Goal: Information Seeking & Learning: Learn about a topic

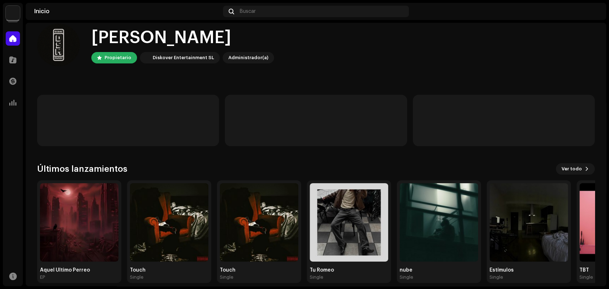
scroll to position [19, 0]
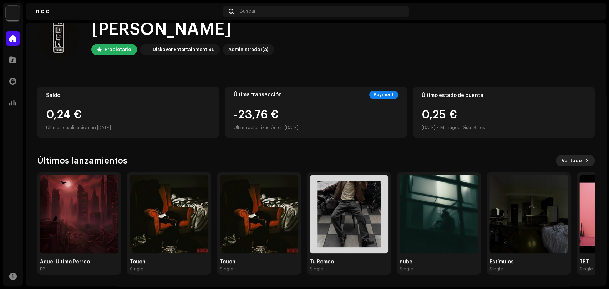
click at [584, 160] on span at bounding box center [586, 161] width 4 height 6
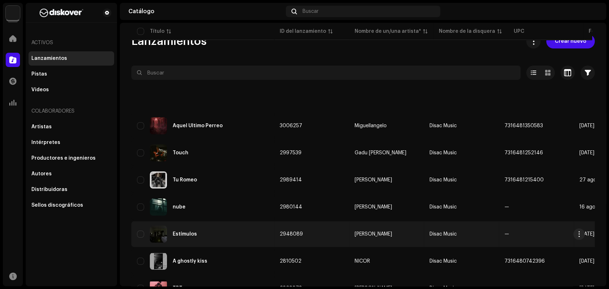
scroll to position [119, 0]
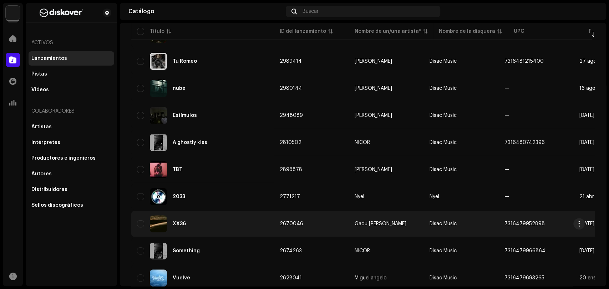
click at [222, 224] on div "XX36" at bounding box center [202, 223] width 131 height 17
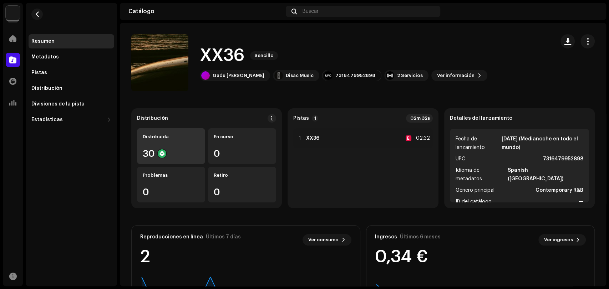
click at [174, 146] on div "Distribuída 30" at bounding box center [171, 146] width 68 height 36
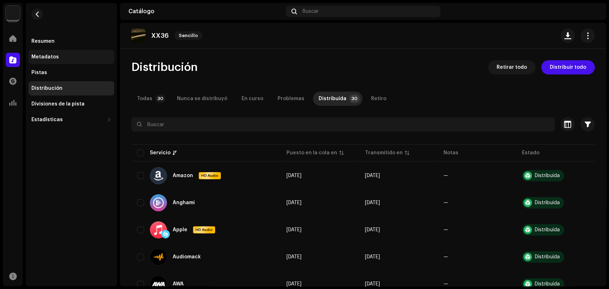
click at [63, 51] on div "Metadatos" at bounding box center [72, 57] width 86 height 14
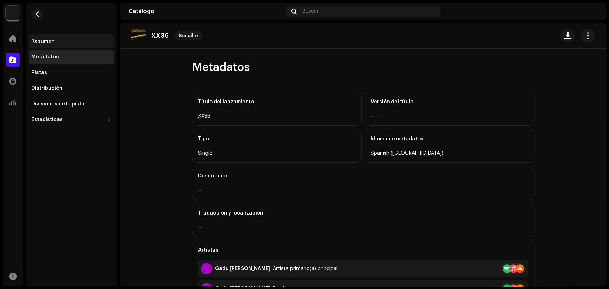
click at [57, 43] on div "Resumen" at bounding box center [71, 41] width 80 height 6
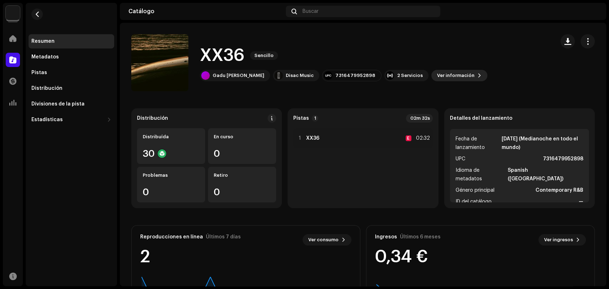
click at [437, 75] on span "Ver información" at bounding box center [455, 75] width 37 height 14
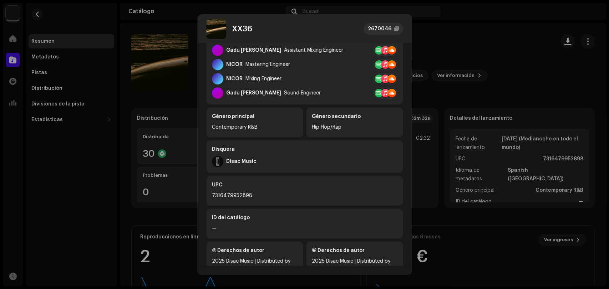
scroll to position [189, 0]
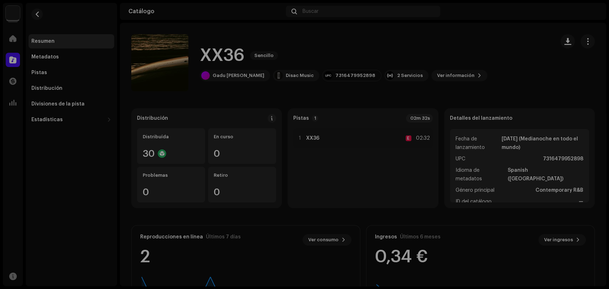
click at [551, 133] on div "XX36 2670046 Metadatos Distribución Idioma de metadatos Spanish ([GEOGRAPHIC_DA…" at bounding box center [304, 144] width 609 height 289
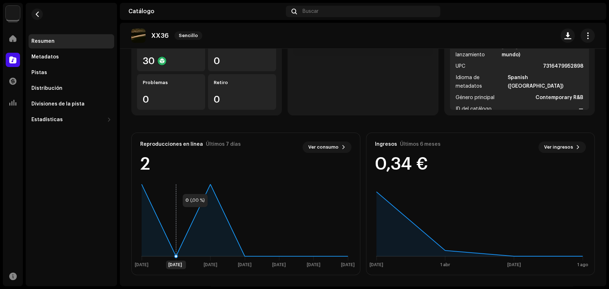
scroll to position [93, 0]
click at [61, 75] on div "Pistas" at bounding box center [71, 73] width 80 height 6
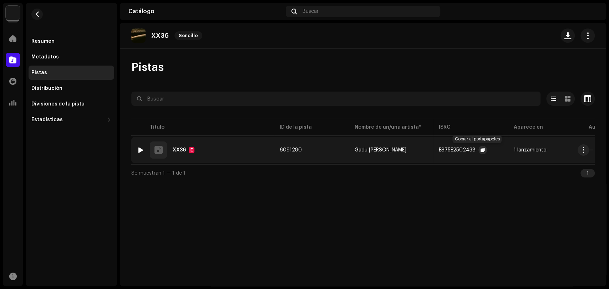
click at [480, 150] on span "button" at bounding box center [482, 150] width 4 height 6
click at [480, 149] on span "button" at bounding box center [482, 150] width 4 height 6
click at [15, 40] on span at bounding box center [12, 39] width 7 height 6
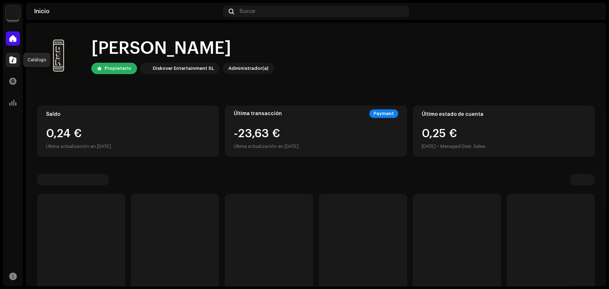
click at [15, 62] on span at bounding box center [12, 60] width 7 height 6
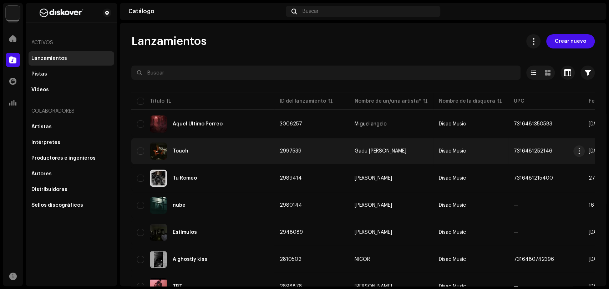
click at [228, 147] on div "Touch" at bounding box center [202, 151] width 131 height 17
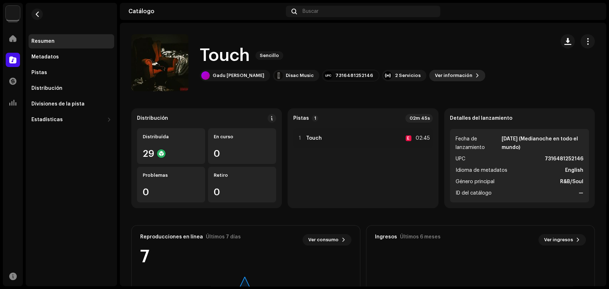
click at [435, 76] on span "Ver información" at bounding box center [453, 75] width 37 height 14
click at [429, 76] on div "Touch 2997539 Metadatos Distribución Idioma de metadatos English Título del lan…" at bounding box center [304, 144] width 609 height 289
click at [587, 40] on button "button" at bounding box center [587, 41] width 14 height 14
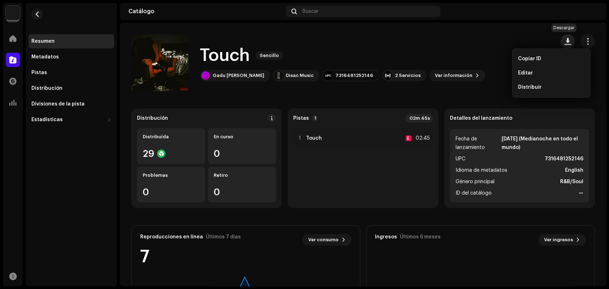
click at [564, 39] on span "button" at bounding box center [567, 41] width 7 height 6
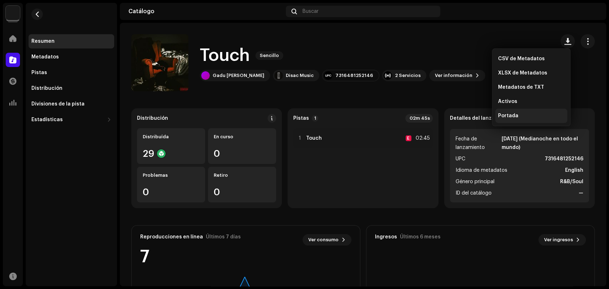
click at [518, 113] on div "Portada" at bounding box center [531, 116] width 66 height 6
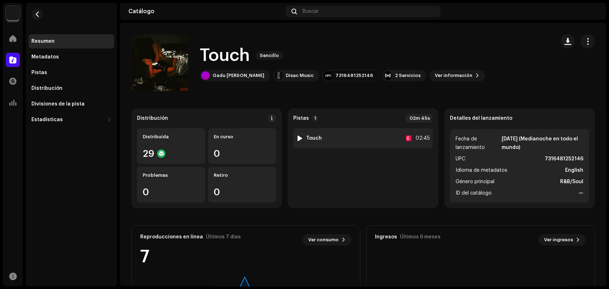
click at [298, 139] on div at bounding box center [299, 138] width 5 height 6
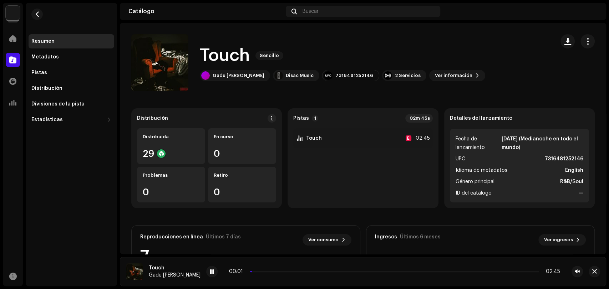
click at [262, 273] on div "00:01 02:45" at bounding box center [394, 272] width 331 height 6
click at [265, 273] on div "00:02 02:45" at bounding box center [394, 272] width 331 height 6
click at [269, 270] on div "00:03 02:45" at bounding box center [394, 272] width 331 height 6
click at [271, 271] on p-slider at bounding box center [394, 271] width 289 height 1
click at [579, 273] on span "button" at bounding box center [576, 272] width 5 height 6
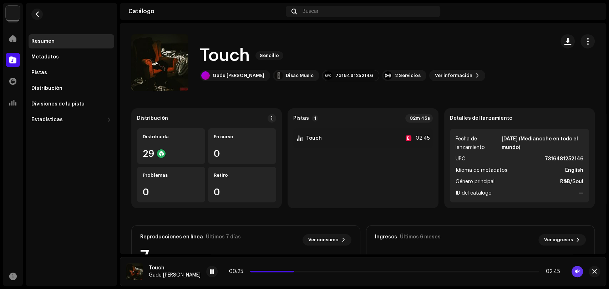
click at [579, 273] on span "button" at bounding box center [576, 272] width 5 height 6
drag, startPoint x: 578, startPoint y: 272, endPoint x: 577, endPoint y: 307, distance: 35.0
click at [577, 289] on html "Disac Music Inicio Catálogo Transacciones Estadísticas Recursos Resumen Metadat…" at bounding box center [304, 144] width 609 height 289
drag, startPoint x: 192, startPoint y: 273, endPoint x: 276, endPoint y: 208, distance: 106.5
click at [210, 272] on span at bounding box center [212, 272] width 4 height 6
